Goal: Task Accomplishment & Management: Complete application form

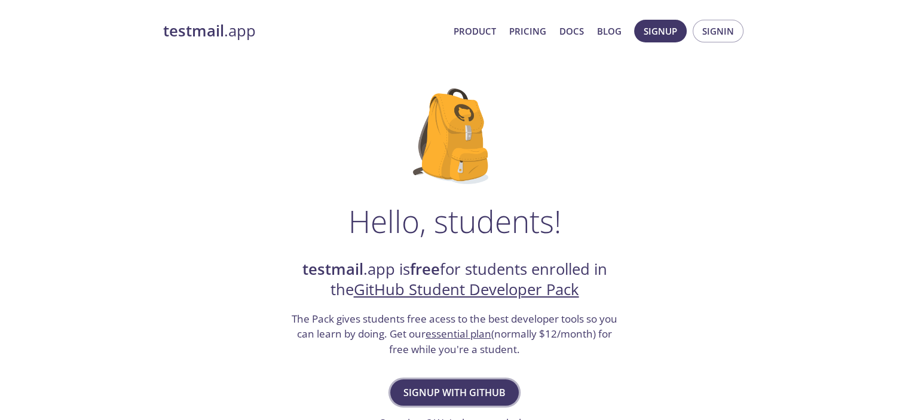
click at [467, 396] on span "Signup with GitHub" at bounding box center [454, 392] width 102 height 17
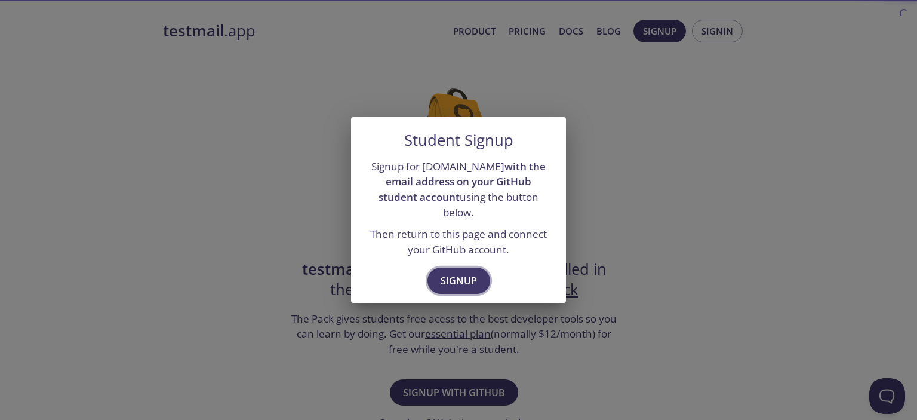
click at [449, 282] on button "Signup" at bounding box center [459, 281] width 63 height 26
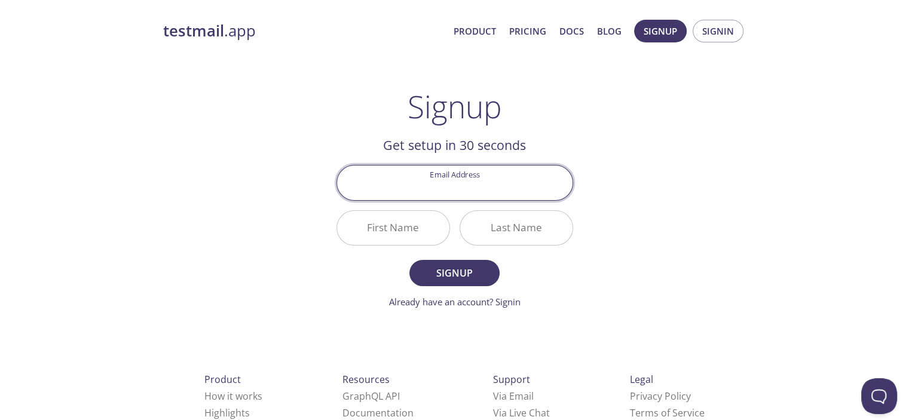
click at [455, 200] on input "Email Address" at bounding box center [454, 182] width 235 height 34
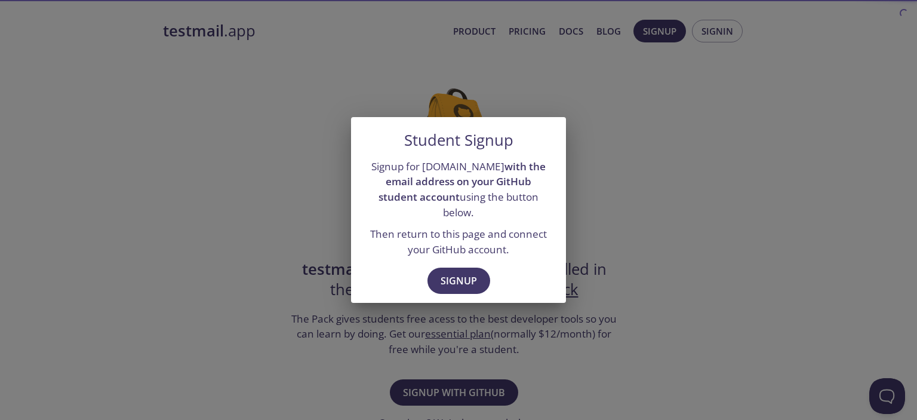
click at [634, 239] on div "Student Signup Signup for [DOMAIN_NAME] with the email address on your GitHub s…" at bounding box center [458, 210] width 917 height 420
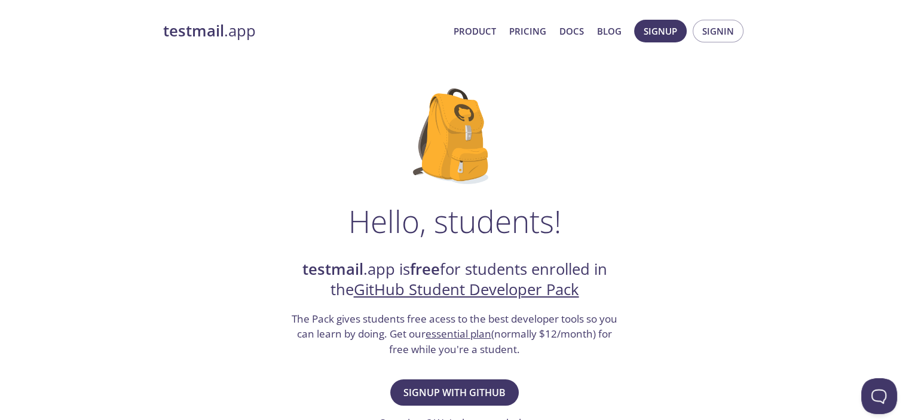
scroll to position [139, 0]
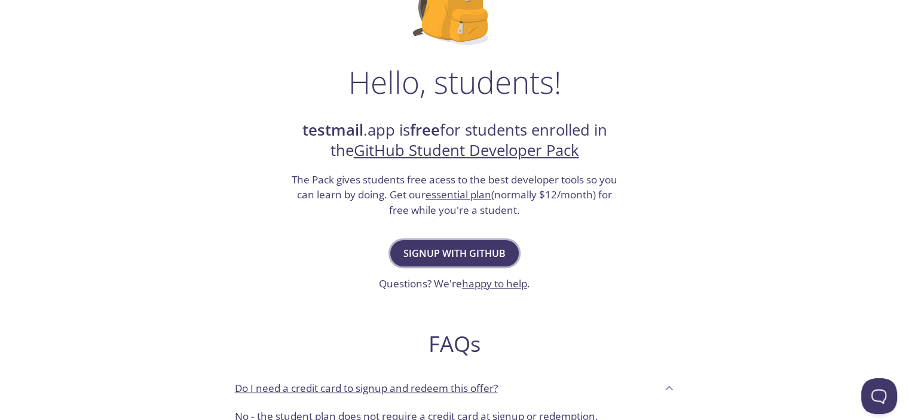
click at [457, 262] on button "Signup with GitHub" at bounding box center [454, 253] width 128 height 26
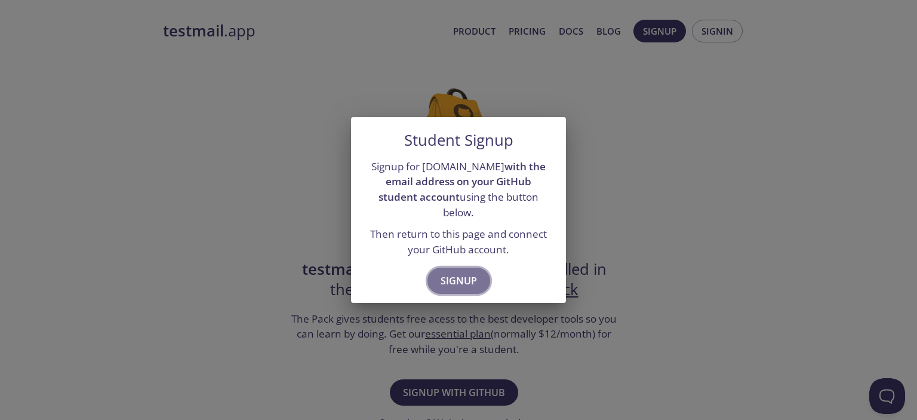
click at [461, 272] on span "Signup" at bounding box center [459, 280] width 36 height 17
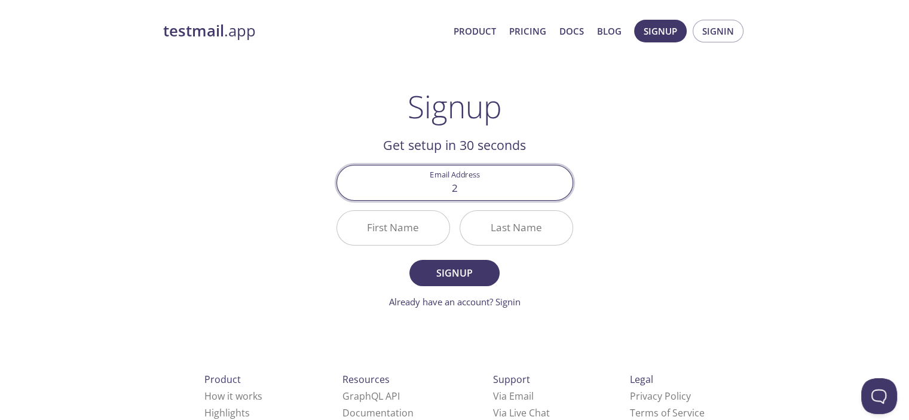
type input "[EMAIL_ADDRESS][DOMAIN_NAME]"
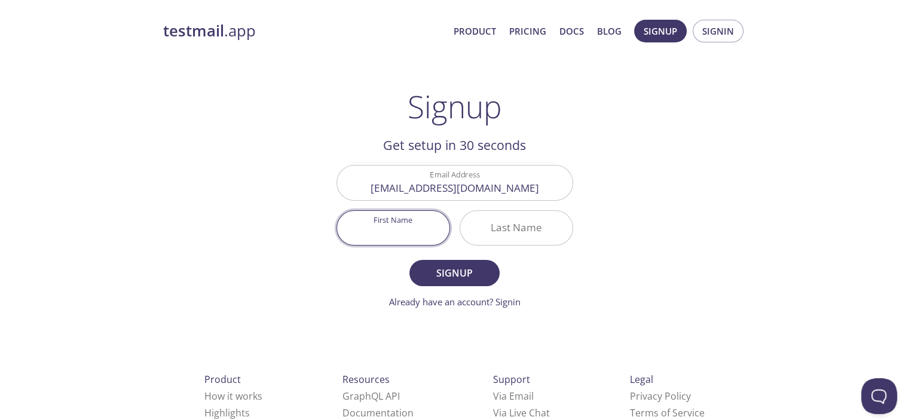
click at [412, 230] on input "First Name" at bounding box center [393, 228] width 112 height 34
type input "Danish"
click at [494, 211] on input "Last Name" at bounding box center [516, 228] width 112 height 34
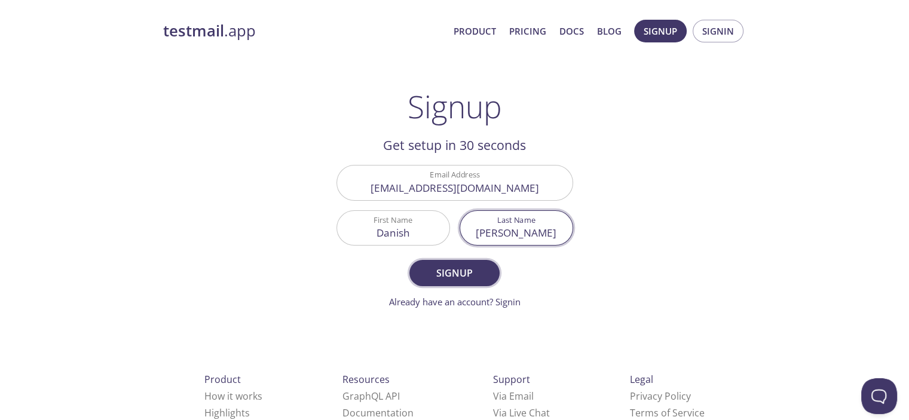
type input "[PERSON_NAME]"
click at [482, 268] on span "Signup" at bounding box center [453, 273] width 63 height 17
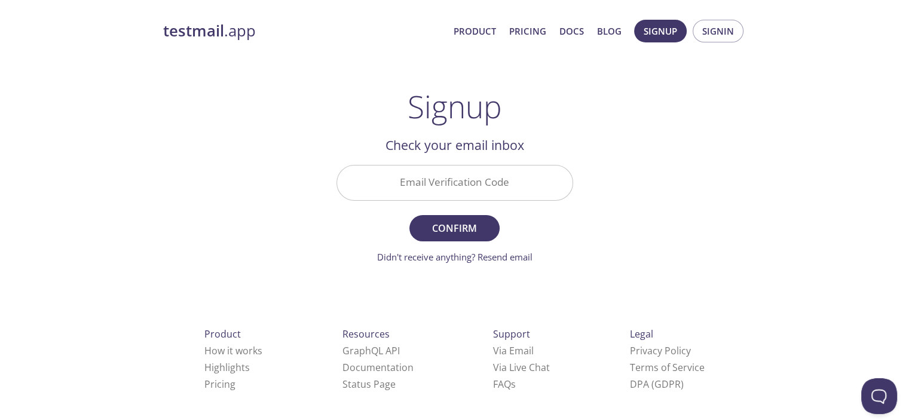
click at [426, 189] on input "Email Verification Code" at bounding box center [454, 182] width 235 height 34
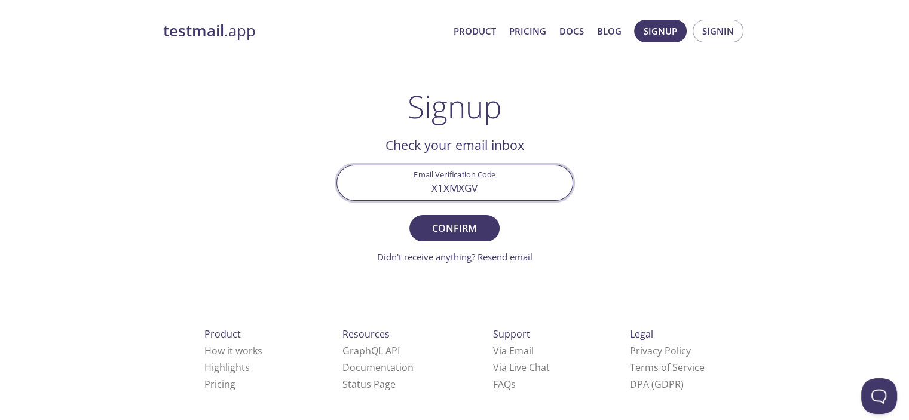
type input "X1XMXGV"
click at [409, 215] on button "Confirm" at bounding box center [454, 228] width 90 height 26
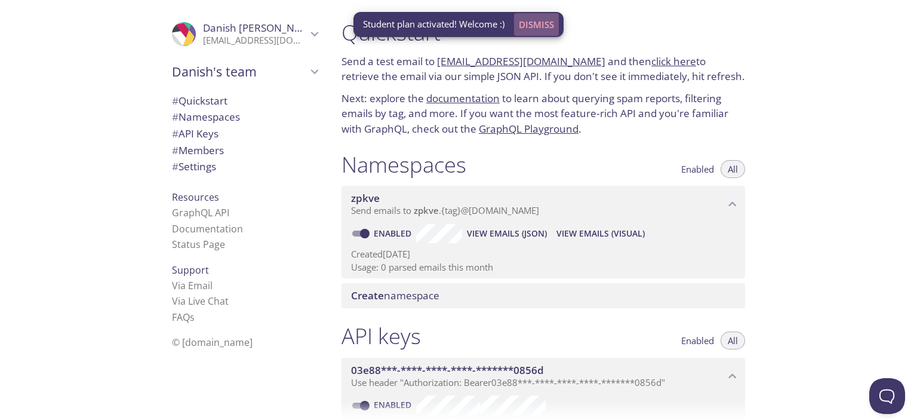
click at [527, 23] on span "Dismiss" at bounding box center [536, 25] width 35 height 16
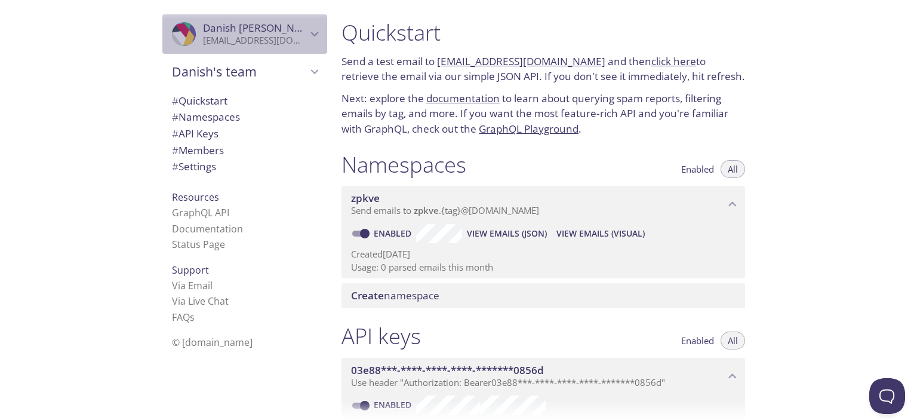
click at [309, 40] on icon "Danish Akhtar" at bounding box center [315, 34] width 16 height 16
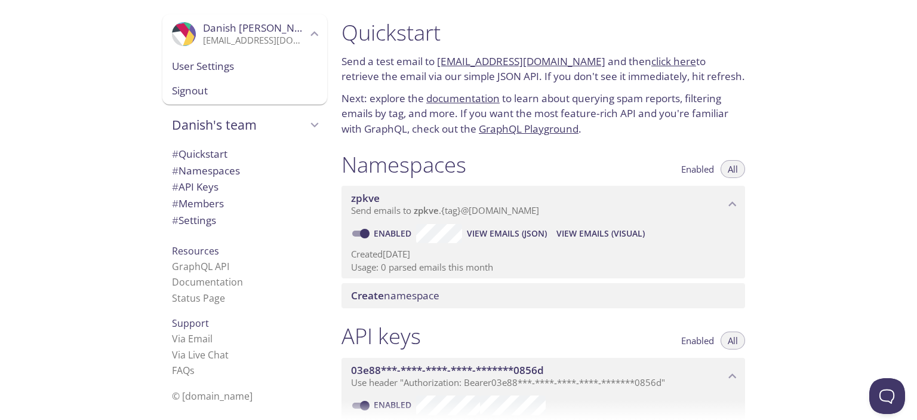
click at [309, 40] on icon "Danish Akhtar" at bounding box center [315, 34] width 16 height 16
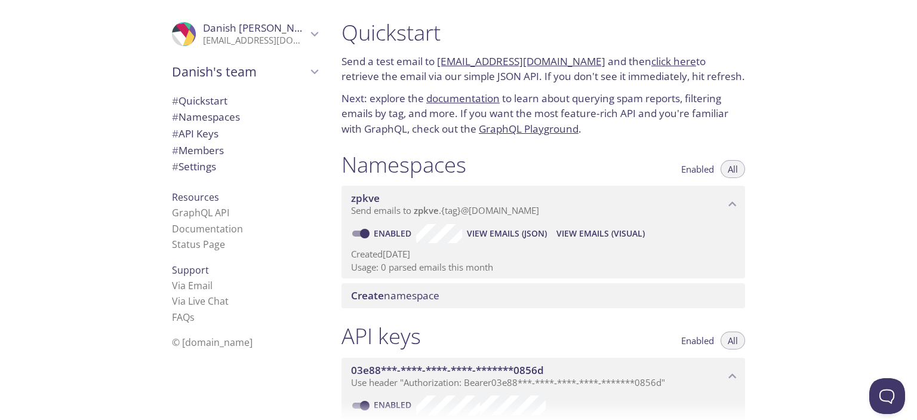
click at [501, 210] on span "Send emails to zpkve . {tag} @inbox.testmail.app" at bounding box center [445, 210] width 188 height 12
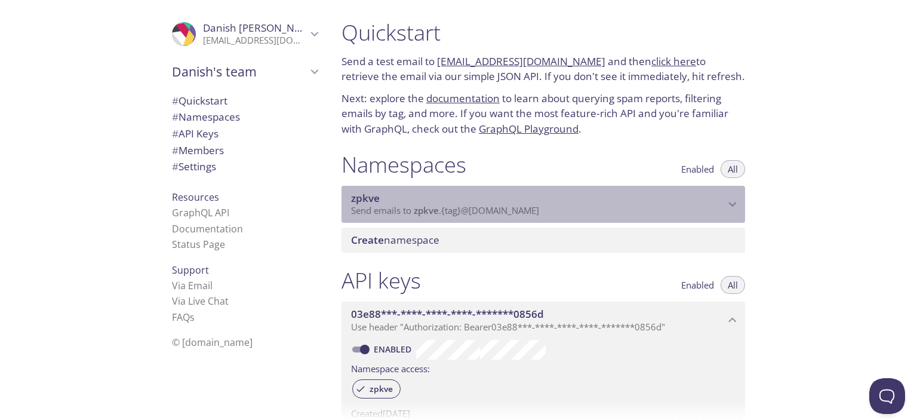
click at [501, 210] on span "Send emails to zpkve . {tag} @inbox.testmail.app" at bounding box center [445, 210] width 188 height 12
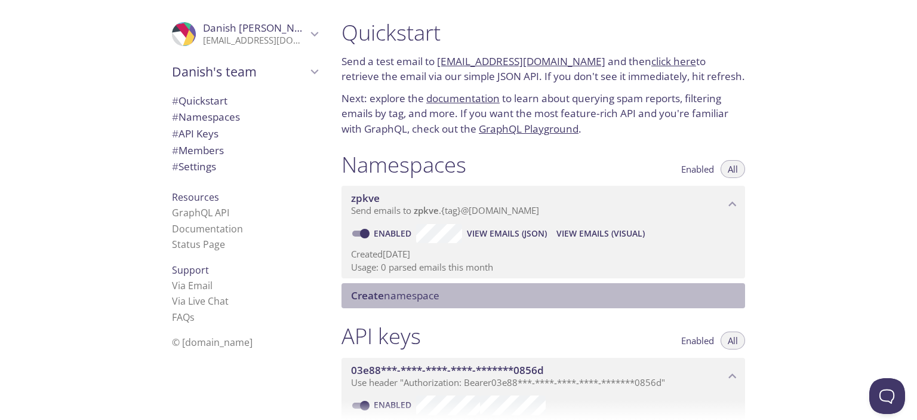
click at [421, 296] on span "Create namespace" at bounding box center [395, 296] width 88 height 14
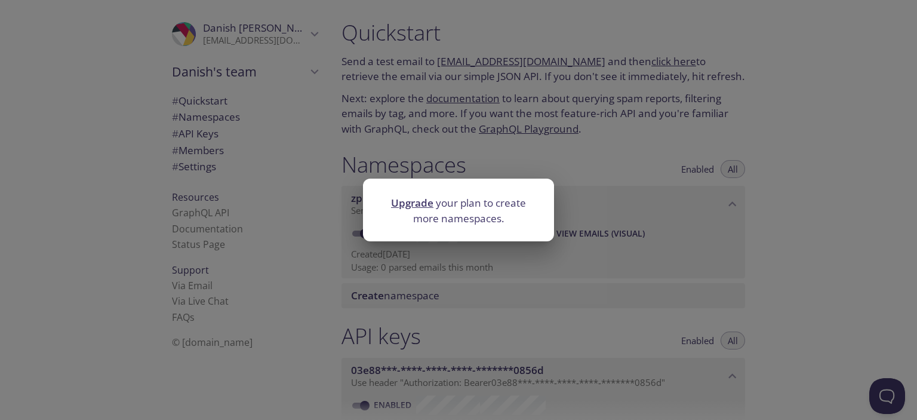
click at [421, 296] on div "Upgrade your plan to create more namespaces." at bounding box center [458, 210] width 917 height 420
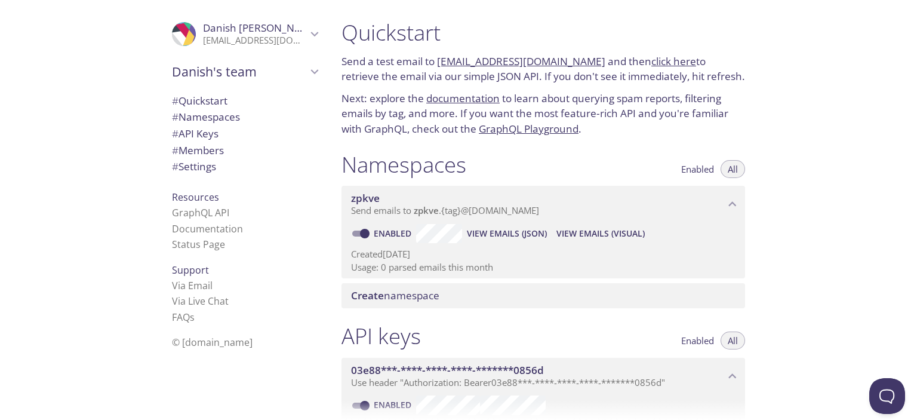
click at [698, 169] on span "Enabled" at bounding box center [698, 169] width 33 height 0
click at [728, 167] on button "All" at bounding box center [733, 169] width 24 height 18
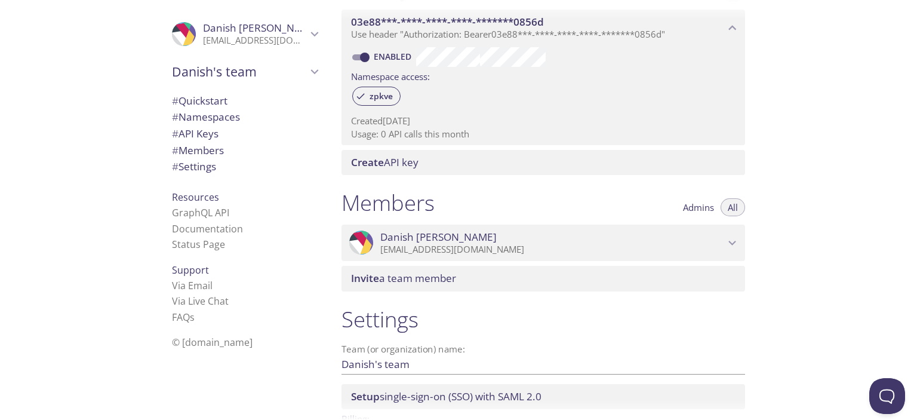
scroll to position [290, 0]
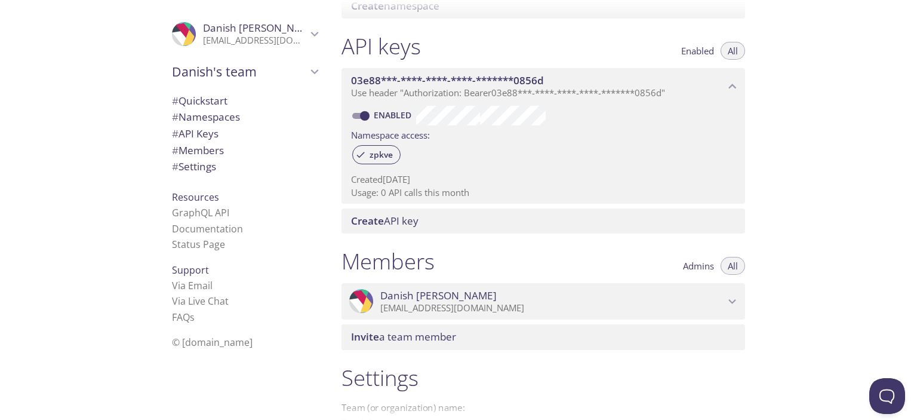
click at [490, 99] on div "03e88***-****-****-****-*******0856d Use header "Authorization: Bearer 03e88***…" at bounding box center [544, 86] width 404 height 37
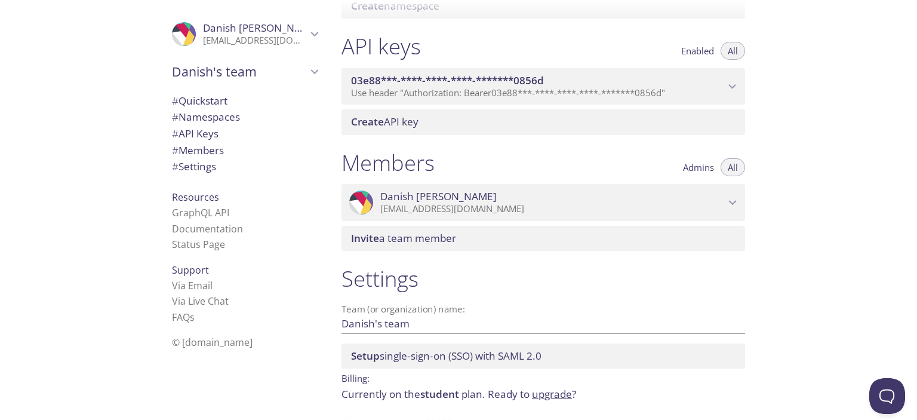
click at [490, 99] on div "03e88***-****-****-****-*******0856d Use header "Authorization: Bearer 03e88***…" at bounding box center [544, 86] width 404 height 37
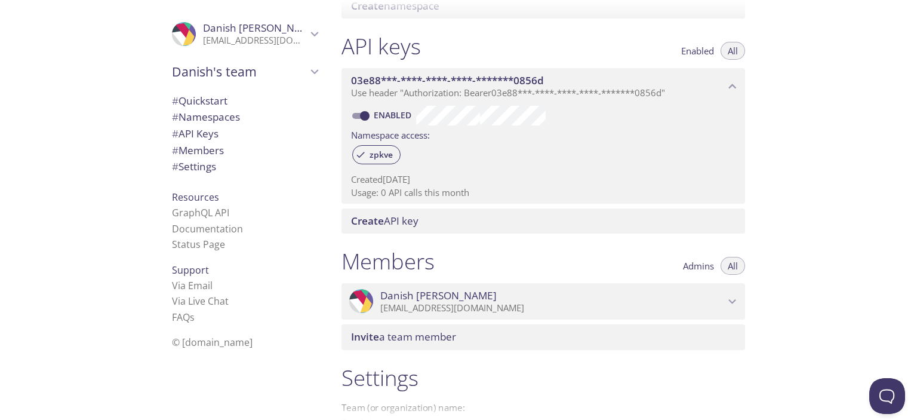
click at [476, 83] on span "03e88***-****-****-****-*******0856d" at bounding box center [447, 80] width 193 height 14
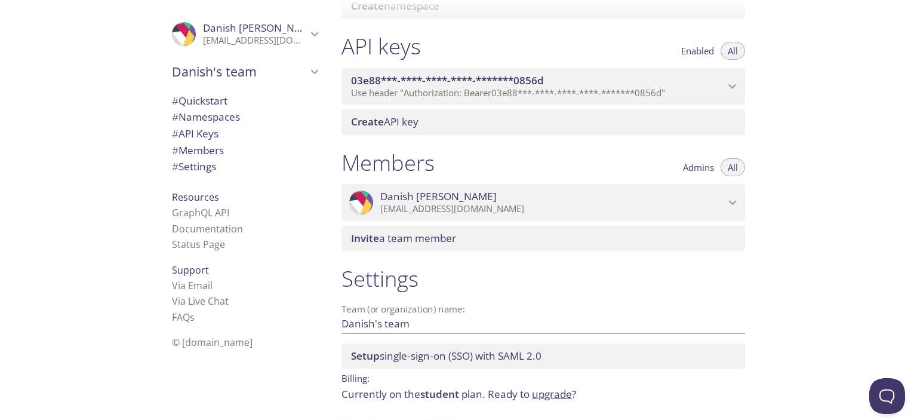
click at [476, 83] on span "03e88***-****-****-****-*******0856d" at bounding box center [447, 80] width 193 height 14
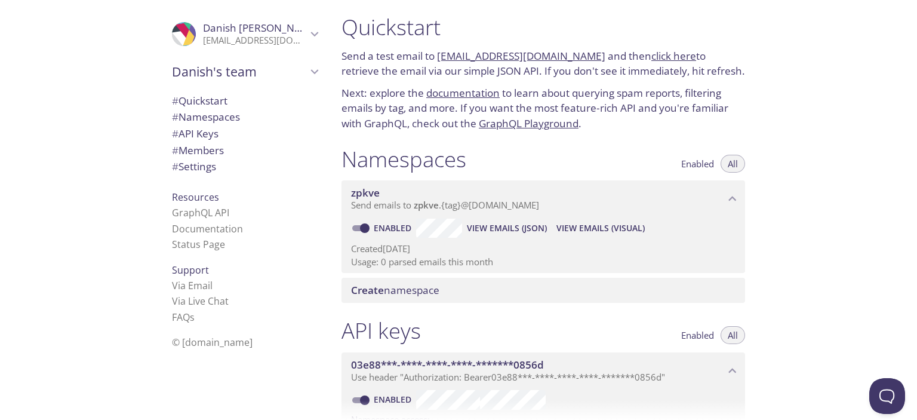
scroll to position [0, 0]
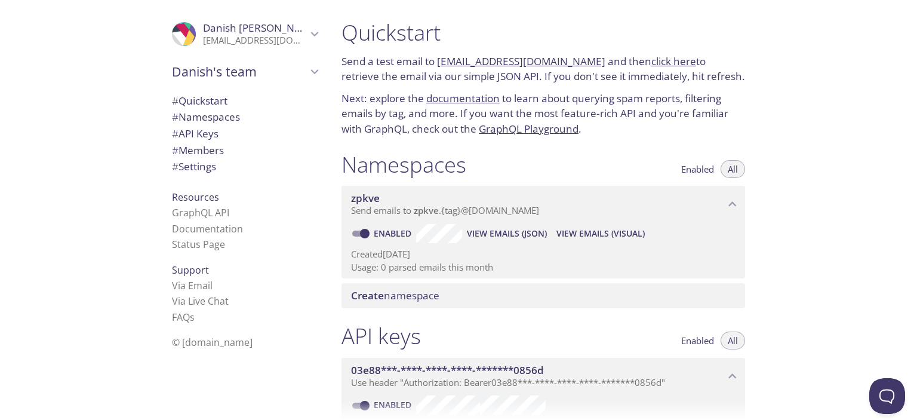
click at [652, 61] on link "click here" at bounding box center [674, 61] width 45 height 14
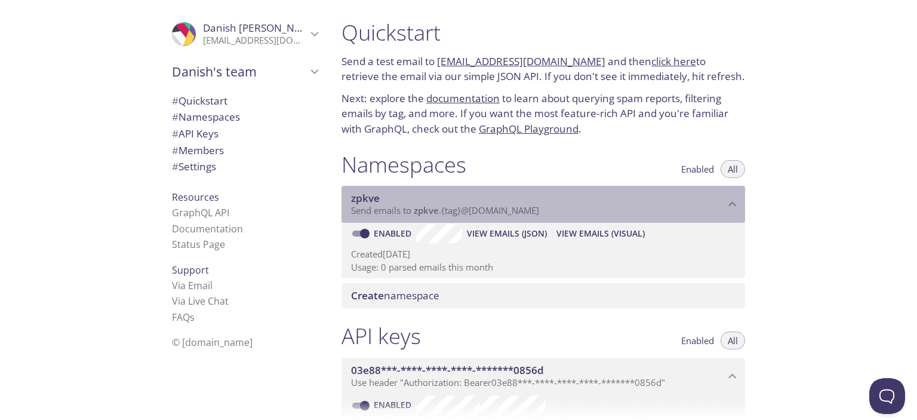
click at [445, 210] on span "Send emails to zpkve . {tag} @inbox.testmail.app" at bounding box center [445, 210] width 188 height 12
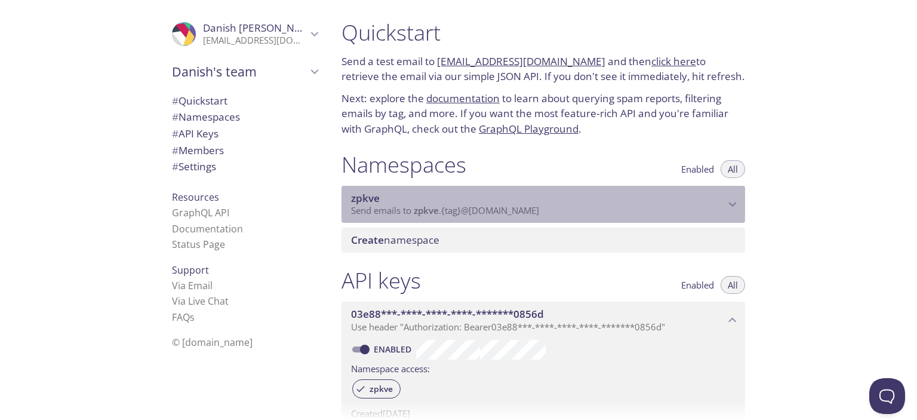
click at [445, 210] on span "Send emails to zpkve . {tag} @inbox.testmail.app" at bounding box center [445, 210] width 188 height 12
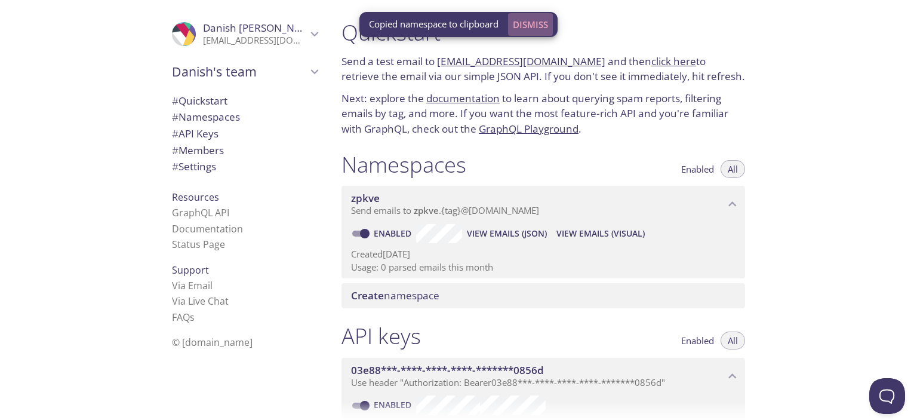
click at [518, 32] on span "Dismiss" at bounding box center [530, 25] width 35 height 16
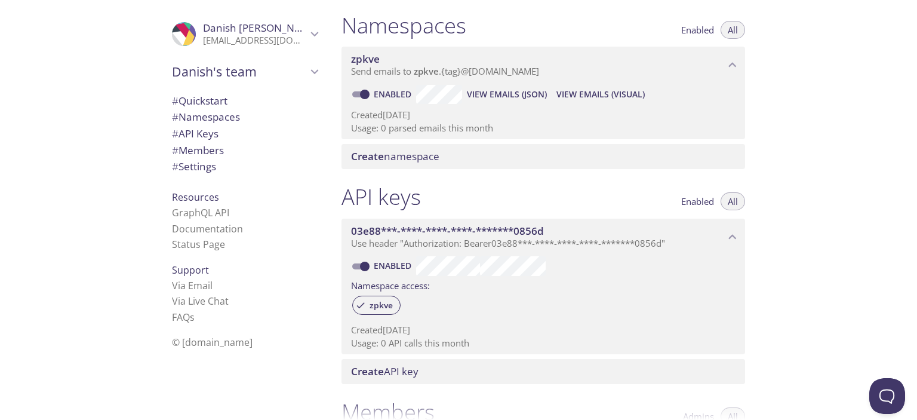
scroll to position [278, 0]
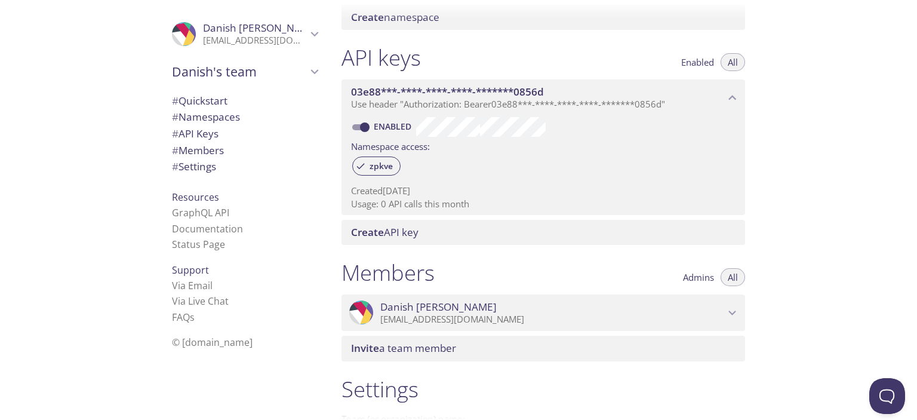
click at [559, 314] on p "[EMAIL_ADDRESS][DOMAIN_NAME]" at bounding box center [552, 320] width 345 height 12
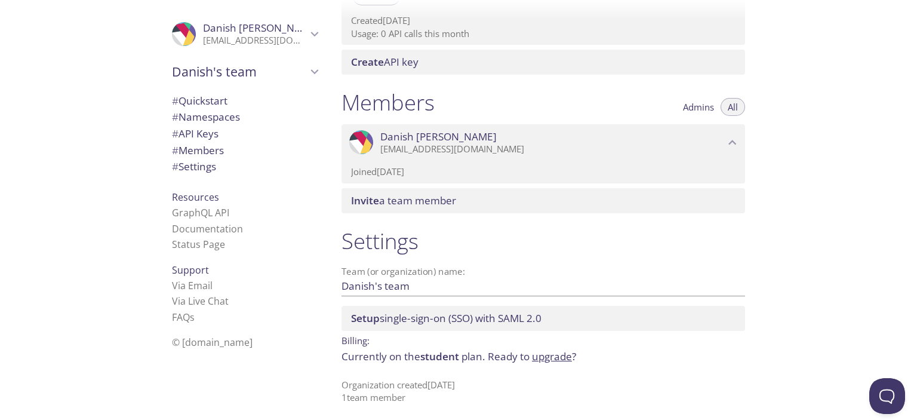
scroll to position [452, 0]
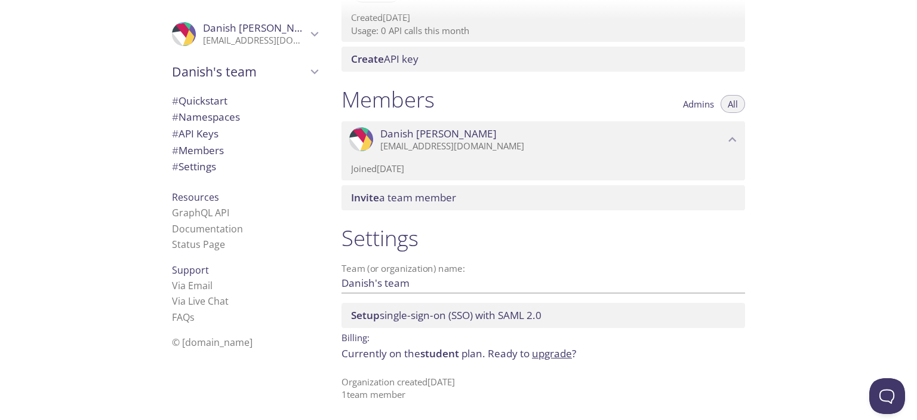
click at [425, 317] on span "Setup single-sign-on (SSO) with SAML 2.0" at bounding box center [446, 315] width 191 height 14
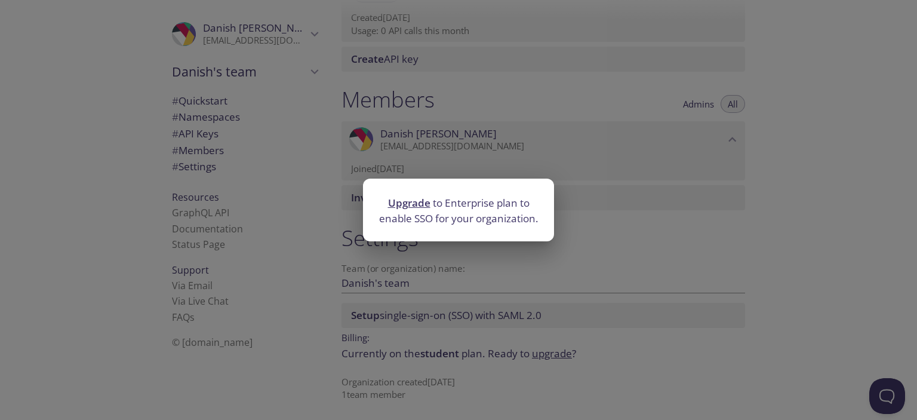
click at [425, 317] on div "Upgrade to Enterprise plan to enable SSO for your organization." at bounding box center [458, 210] width 917 height 420
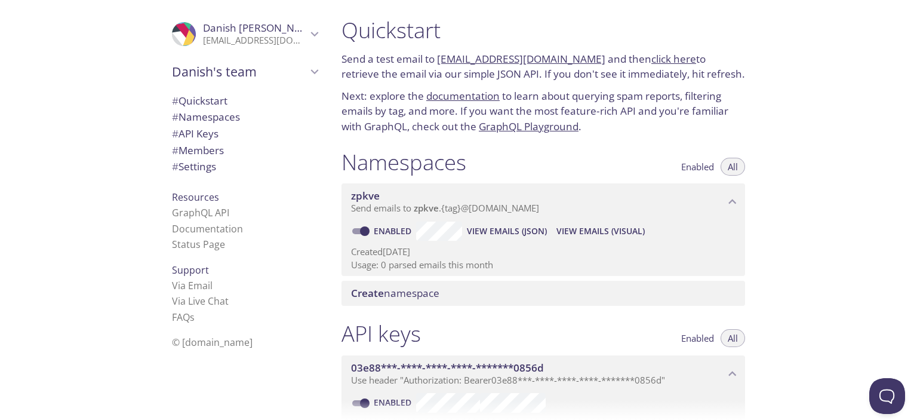
scroll to position [0, 0]
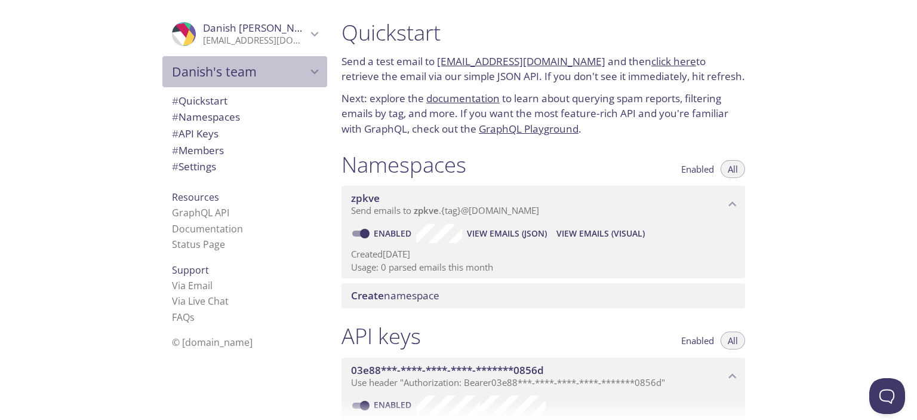
click at [283, 70] on span "Danish's team" at bounding box center [239, 71] width 135 height 17
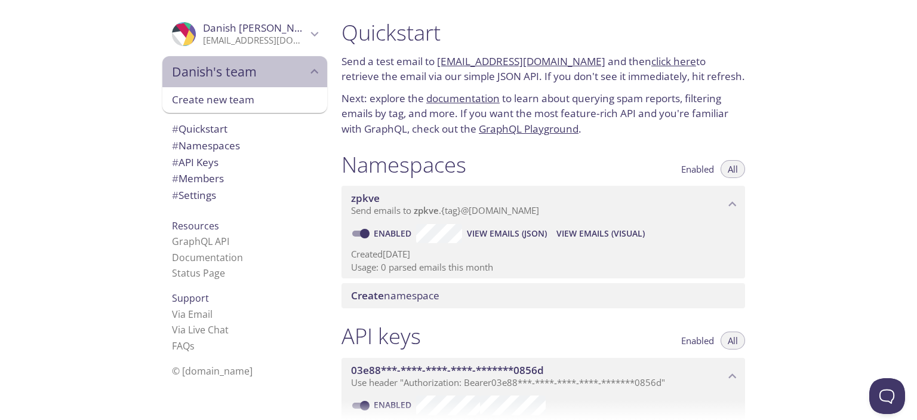
click at [283, 70] on span "Danish's team" at bounding box center [239, 71] width 135 height 17
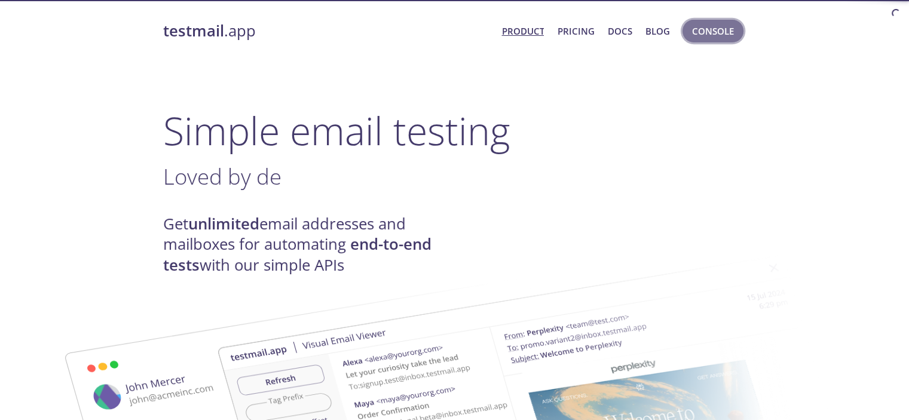
click at [742, 29] on button "Console" at bounding box center [712, 31] width 61 height 23
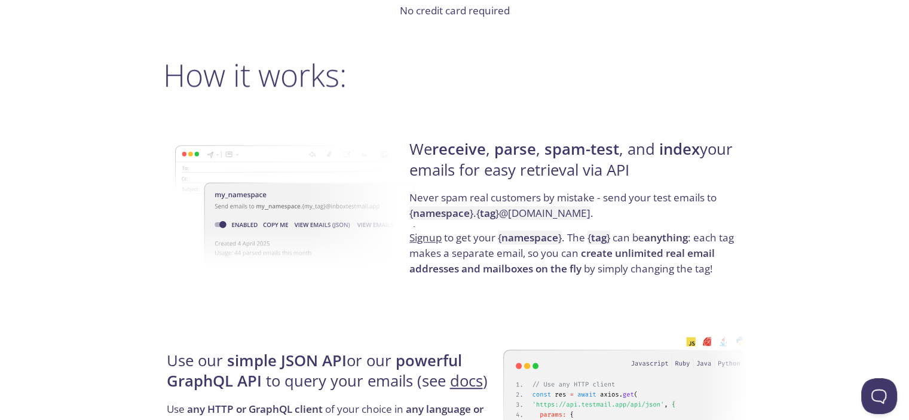
scroll to position [557, 0]
